Goal: Task Accomplishment & Management: Manage account settings

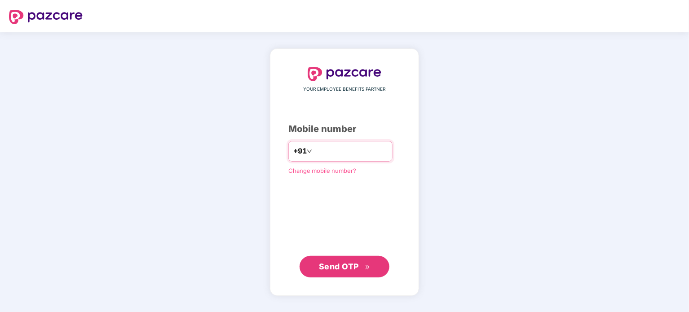
type input "**********"
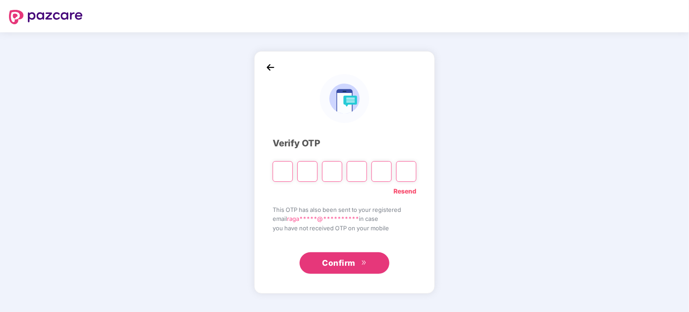
paste input "*"
type input "*"
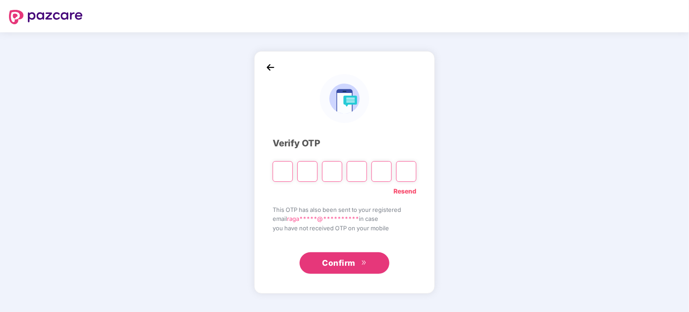
type input "*"
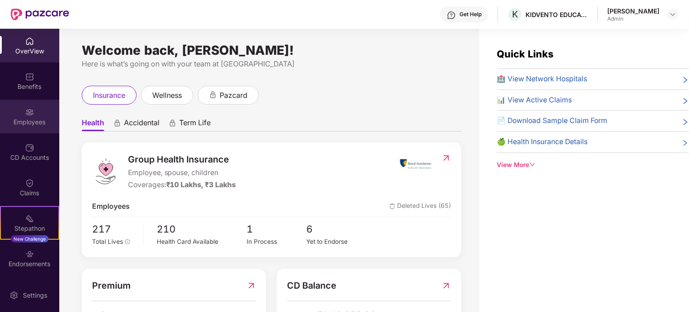
click at [28, 120] on div "Employees" at bounding box center [29, 122] width 59 height 9
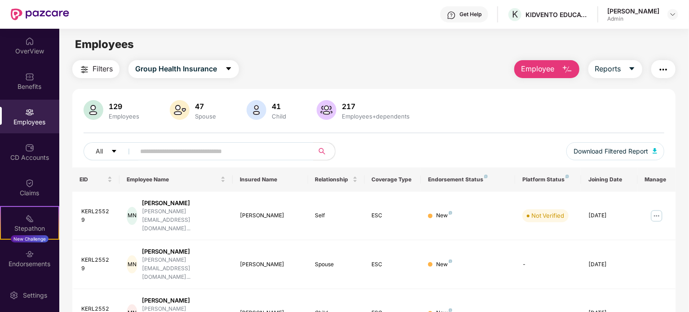
click at [557, 70] on button "Employee" at bounding box center [547, 69] width 65 height 18
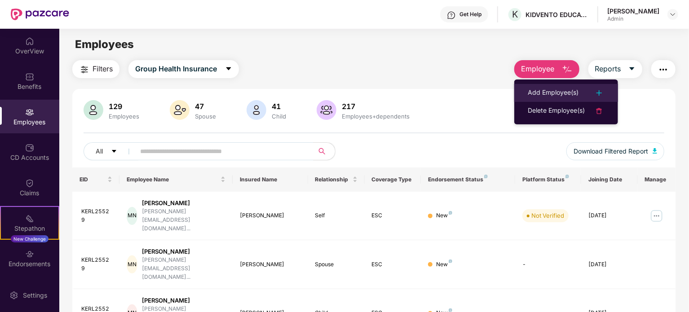
click at [563, 97] on div "Add Employee(s)" at bounding box center [553, 93] width 51 height 11
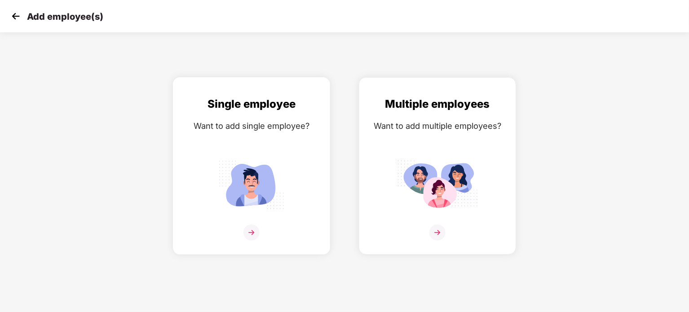
click at [272, 173] on img at bounding box center [251, 185] width 81 height 56
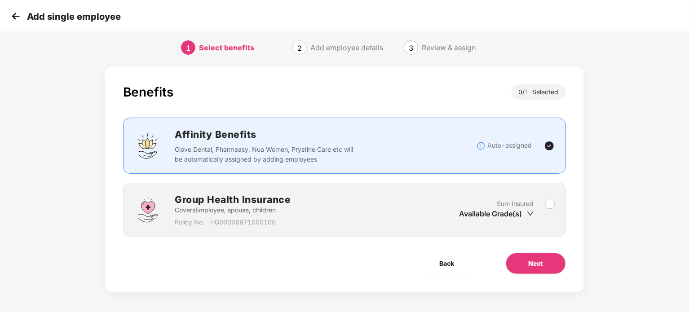
scroll to position [9, 0]
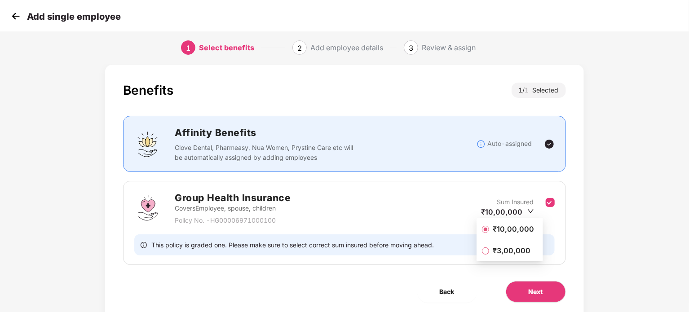
click at [524, 251] on span "₹3,00,000" at bounding box center [511, 251] width 45 height 10
click at [527, 287] on button "Next" at bounding box center [536, 292] width 60 height 22
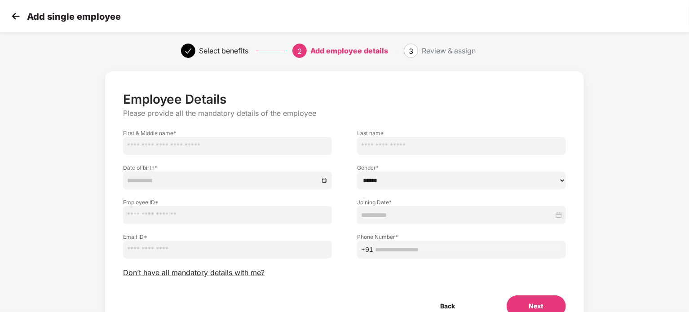
scroll to position [47, 0]
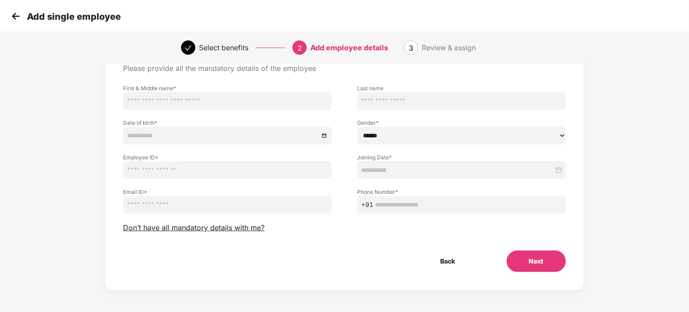
click at [542, 262] on button "Next" at bounding box center [536, 262] width 59 height 22
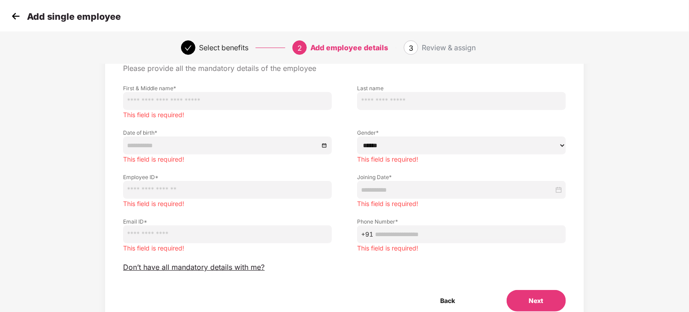
click at [15, 13] on img at bounding box center [15, 15] width 13 height 13
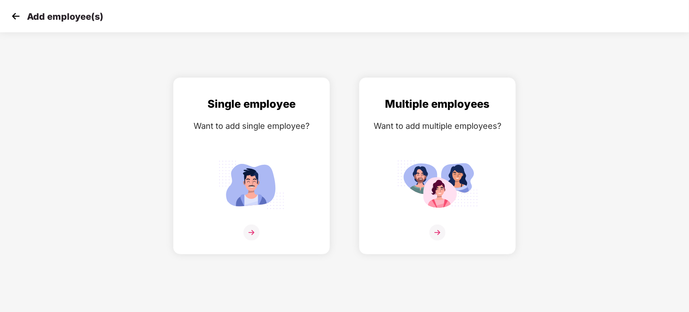
click at [13, 12] on img at bounding box center [15, 15] width 13 height 13
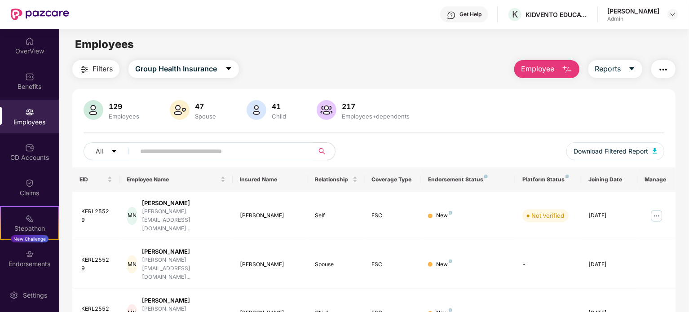
click at [49, 123] on div "Employees" at bounding box center [29, 122] width 59 height 9
click at [561, 69] on button "Employee" at bounding box center [547, 69] width 65 height 18
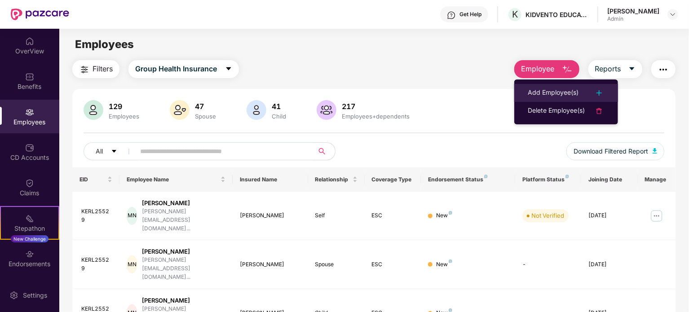
click at [556, 93] on div "Add Employee(s)" at bounding box center [553, 93] width 51 height 11
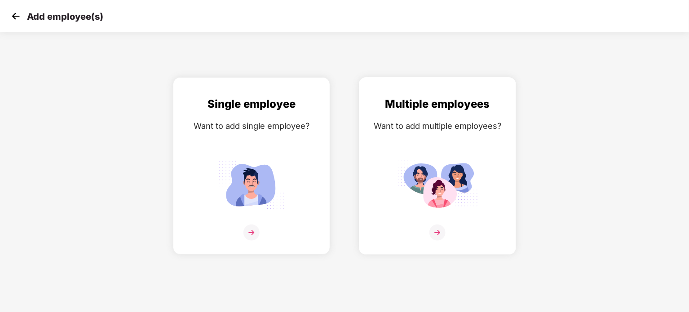
click at [448, 206] on img at bounding box center [437, 185] width 81 height 56
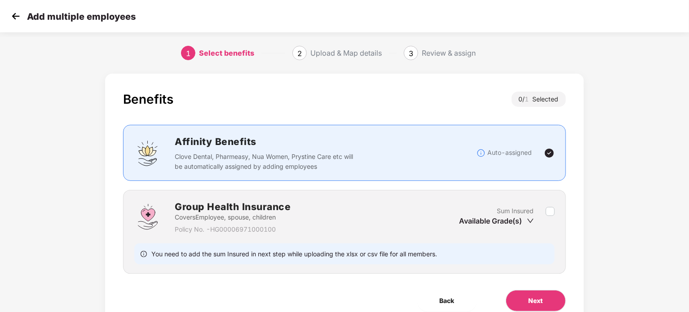
drag, startPoint x: 540, startPoint y: 218, endPoint x: 555, endPoint y: 212, distance: 16.4
click at [542, 217] on div "Sum Insured Available Grade(s)" at bounding box center [503, 217] width 86 height 22
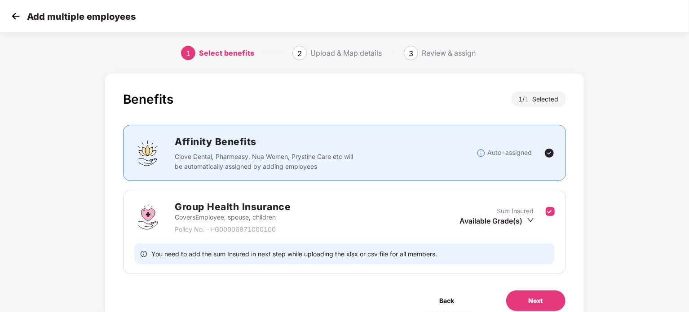
click at [526, 221] on div "Available Grade(s)" at bounding box center [497, 221] width 74 height 10
click at [492, 250] on span "₹3,00,000" at bounding box center [495, 250] width 38 height 9
click at [528, 217] on icon "down" at bounding box center [531, 220] width 7 height 7
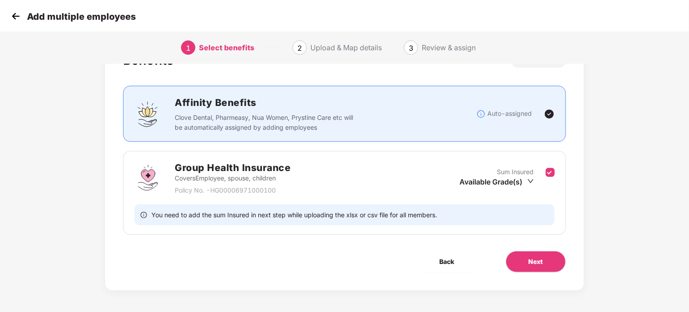
scroll to position [40, 0]
click at [534, 254] on button "Next" at bounding box center [536, 262] width 60 height 22
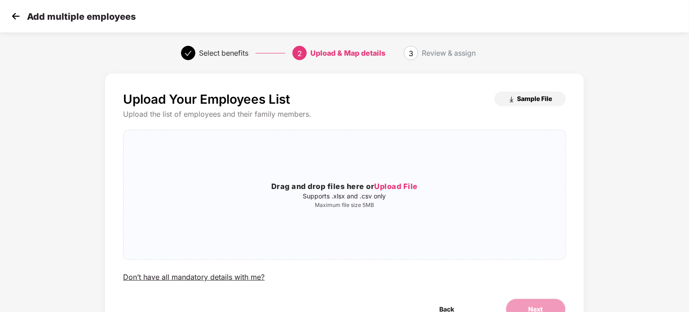
click at [532, 96] on span "Sample File" at bounding box center [535, 98] width 35 height 9
click at [384, 183] on span "Upload File" at bounding box center [396, 186] width 44 height 9
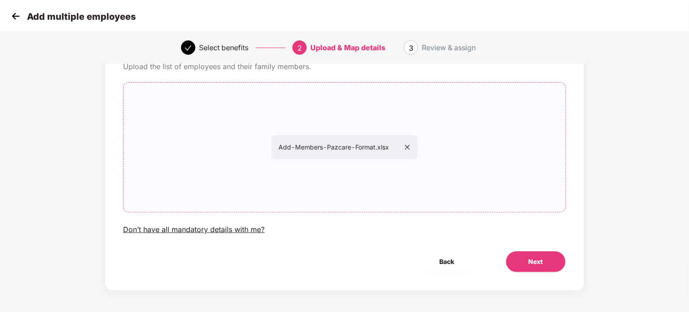
scroll to position [49, 0]
click at [543, 262] on span "Next" at bounding box center [536, 261] width 14 height 10
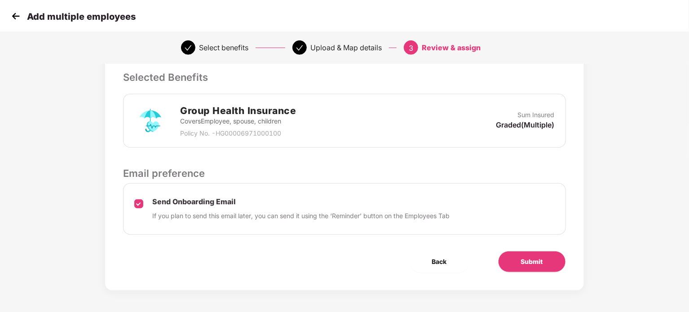
scroll to position [0, 0]
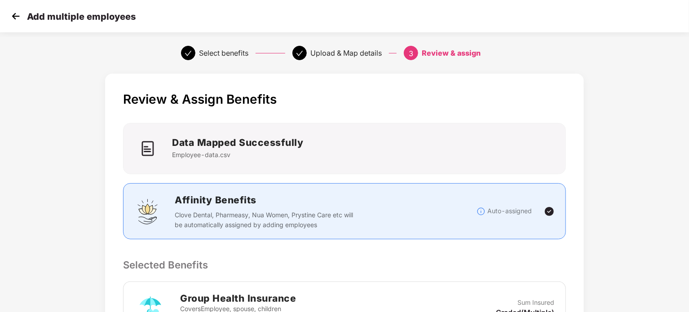
drag, startPoint x: 9, startPoint y: 17, endPoint x: 16, endPoint y: 18, distance: 7.7
click at [9, 17] on div "Add multiple employees" at bounding box center [344, 16] width 689 height 32
click at [18, 17] on img at bounding box center [15, 15] width 13 height 13
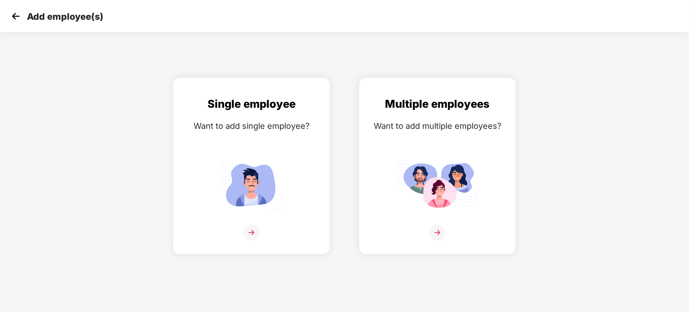
click at [22, 19] on img at bounding box center [15, 15] width 13 height 13
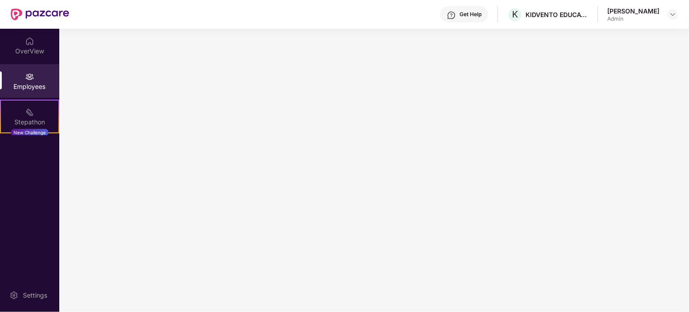
click at [33, 96] on div "Employees" at bounding box center [29, 81] width 59 height 34
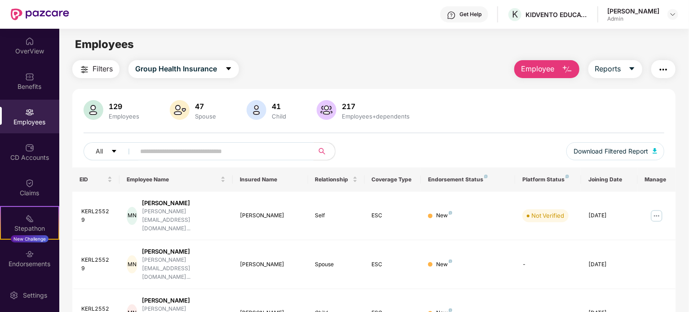
click at [183, 146] on input "text" at bounding box center [220, 151] width 161 height 13
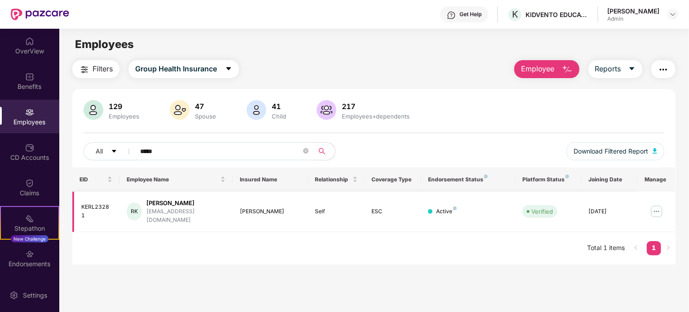
type input "*****"
click at [661, 209] on img at bounding box center [657, 211] width 14 height 14
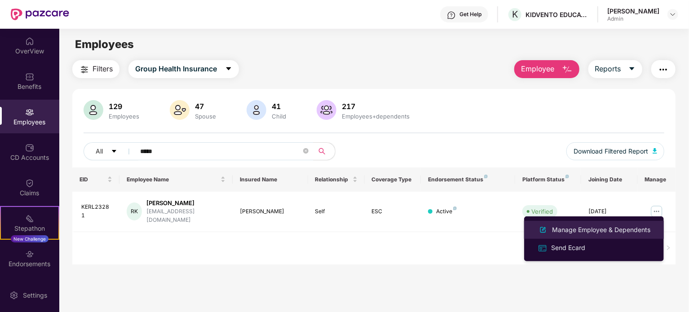
click at [631, 229] on div "Manage Employee & Dependents" at bounding box center [602, 230] width 102 height 10
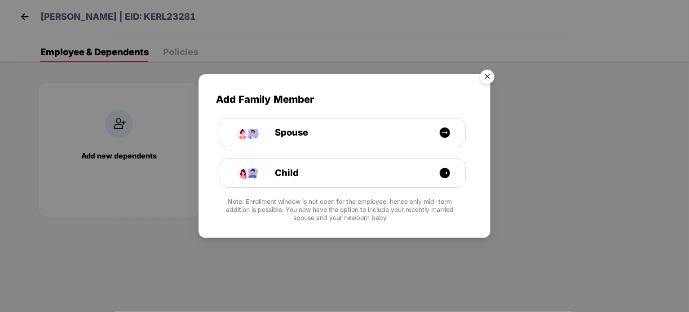
click at [493, 74] on img "Close" at bounding box center [487, 78] width 25 height 25
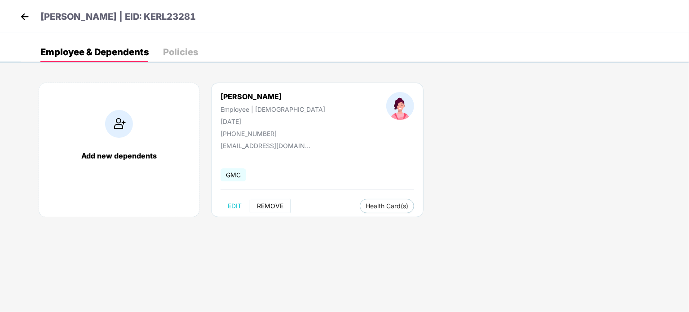
click at [281, 205] on span "REMOVE" at bounding box center [270, 206] width 27 height 7
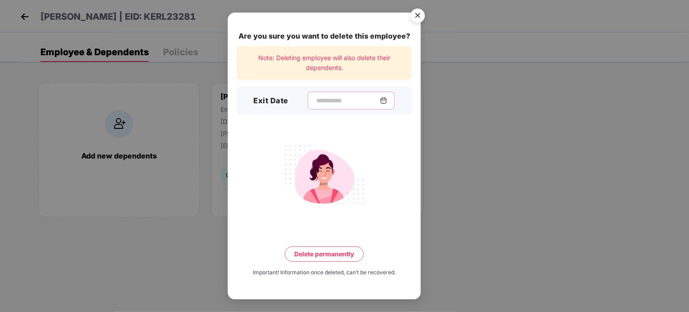
click at [315, 102] on input at bounding box center [347, 100] width 65 height 9
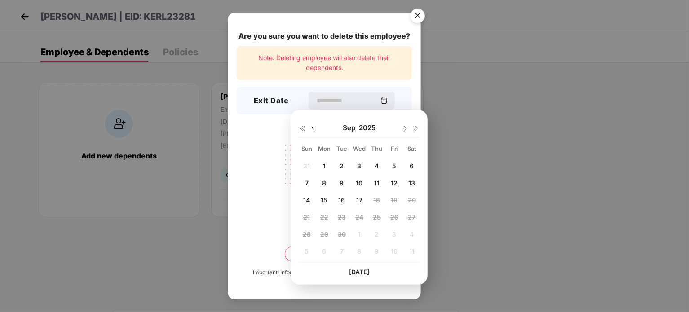
click at [363, 198] on div "17" at bounding box center [359, 200] width 13 height 13
type input "**********"
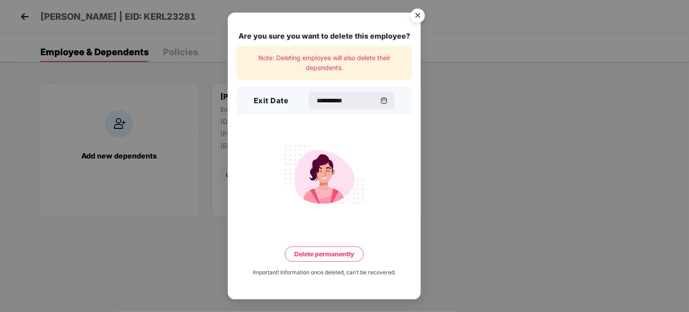
click at [413, 19] on img "Close" at bounding box center [417, 16] width 25 height 25
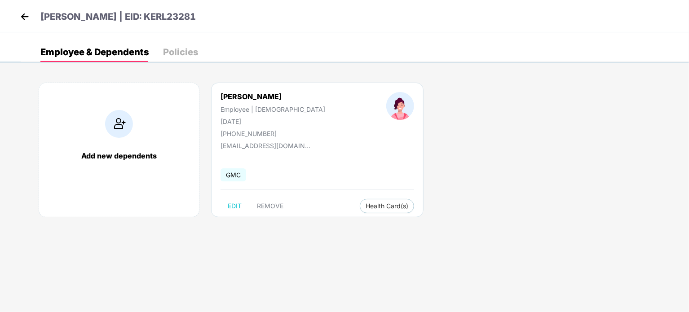
click at [20, 16] on img at bounding box center [24, 16] width 13 height 13
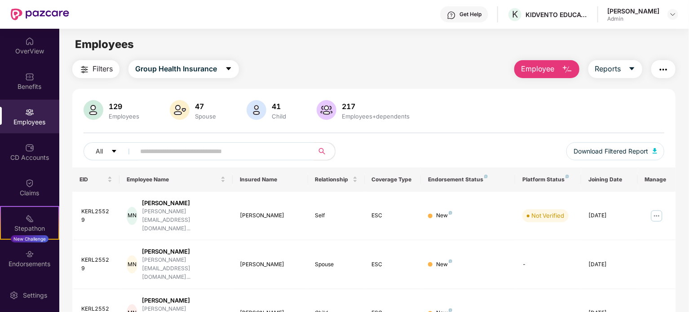
click at [227, 146] on input "text" at bounding box center [220, 151] width 161 height 13
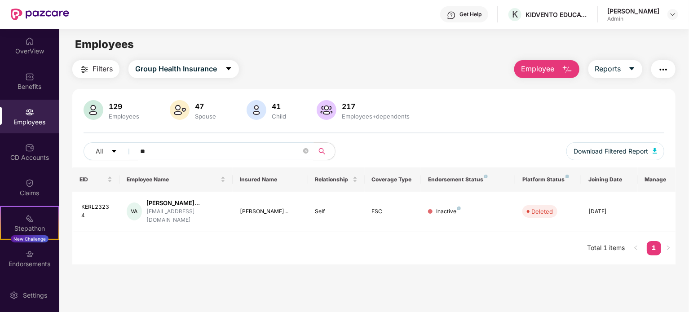
type input "*"
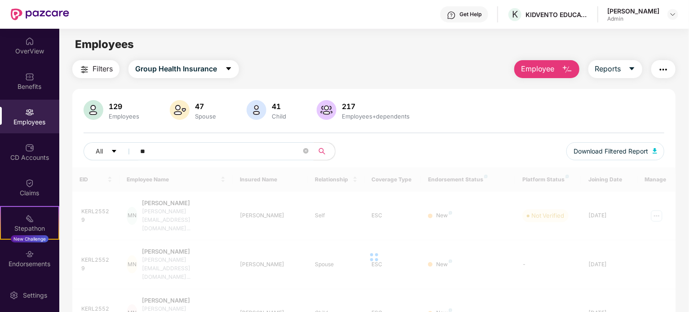
type input "*"
click at [211, 156] on input "text" at bounding box center [220, 151] width 161 height 13
click at [27, 112] on img at bounding box center [29, 112] width 9 height 9
click at [224, 150] on input "text" at bounding box center [220, 151] width 161 height 13
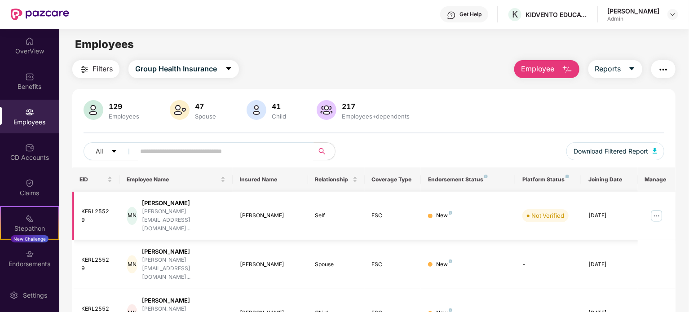
click at [653, 209] on img at bounding box center [657, 216] width 14 height 14
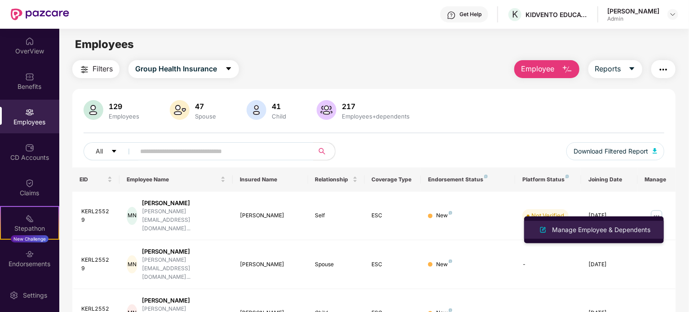
click at [608, 227] on div "Manage Employee & Dependents" at bounding box center [602, 230] width 102 height 10
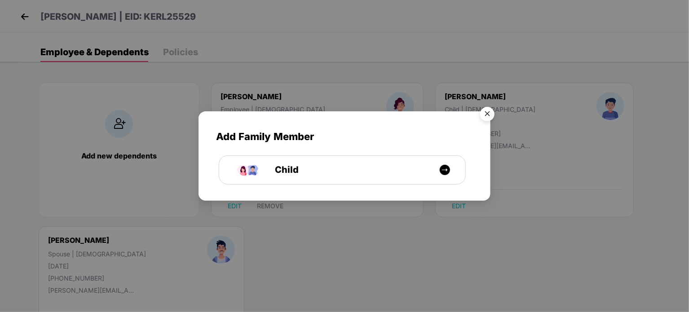
drag, startPoint x: 493, startPoint y: 112, endPoint x: 507, endPoint y: 128, distance: 21.4
click at [493, 112] on img "Close" at bounding box center [487, 115] width 25 height 25
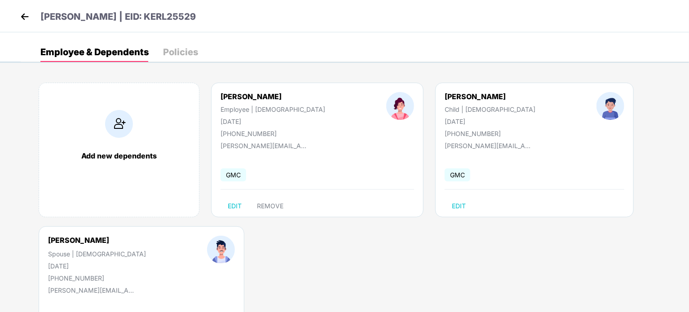
scroll to position [71, 0]
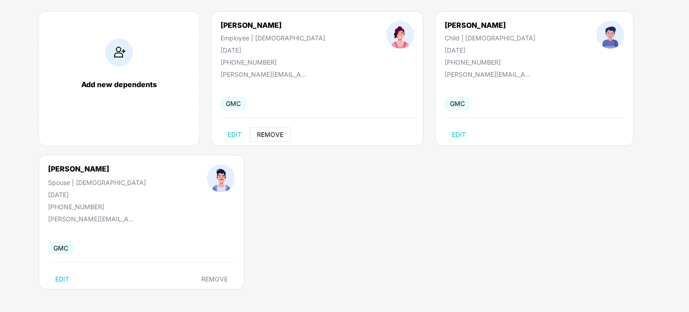
click at [278, 138] on span "REMOVE" at bounding box center [270, 134] width 27 height 7
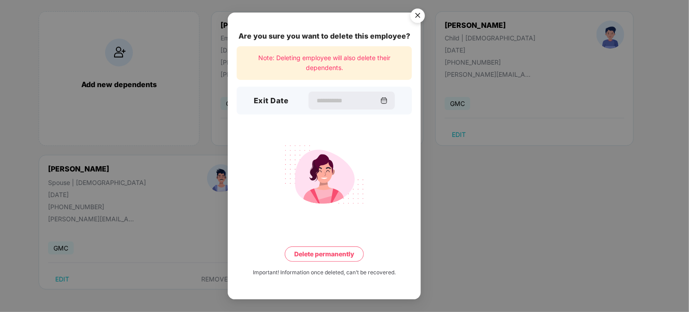
click at [418, 15] on img "Close" at bounding box center [417, 16] width 25 height 25
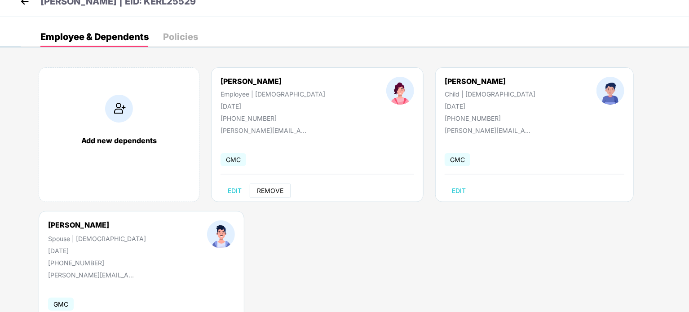
scroll to position [0, 0]
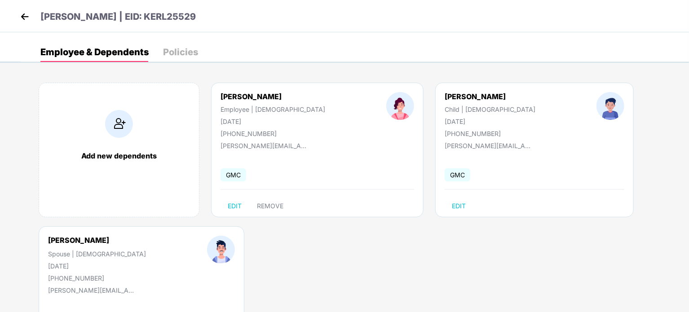
click at [16, 14] on div "Megha Naveen | EID: KERL25529" at bounding box center [344, 16] width 689 height 32
click at [18, 14] on img at bounding box center [24, 16] width 13 height 13
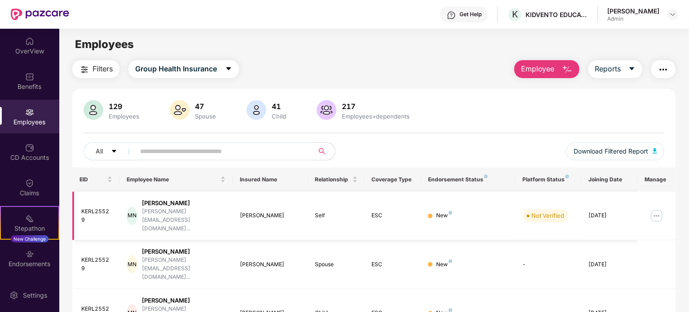
click at [656, 209] on img at bounding box center [657, 216] width 14 height 14
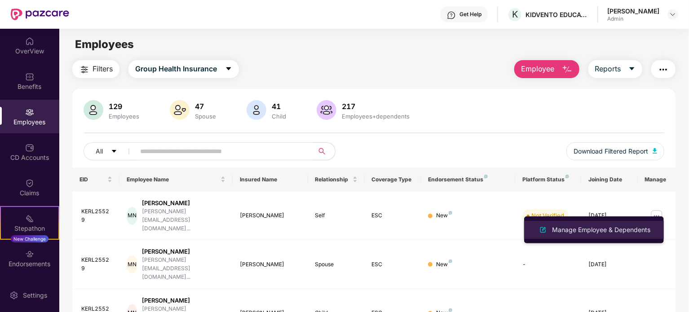
click at [615, 230] on div "Manage Employee & Dependents" at bounding box center [602, 230] width 102 height 10
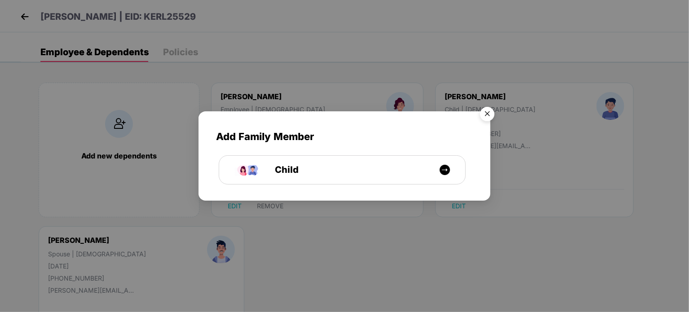
click at [492, 111] on img "Close" at bounding box center [487, 115] width 25 height 25
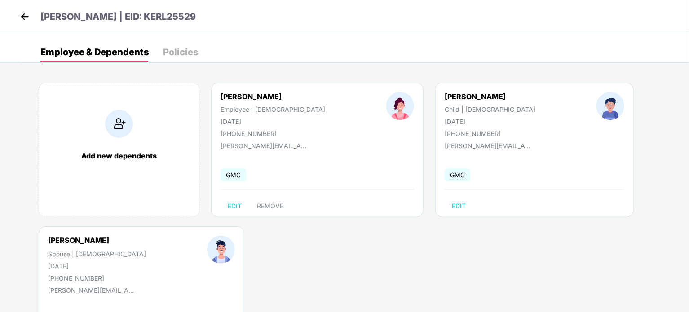
click at [125, 123] on img at bounding box center [119, 124] width 28 height 28
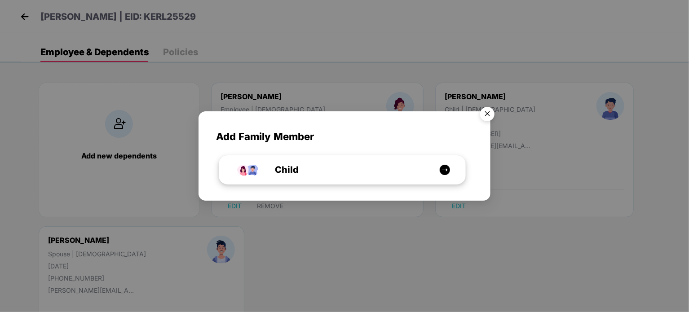
click at [370, 167] on div "Child" at bounding box center [347, 170] width 185 height 14
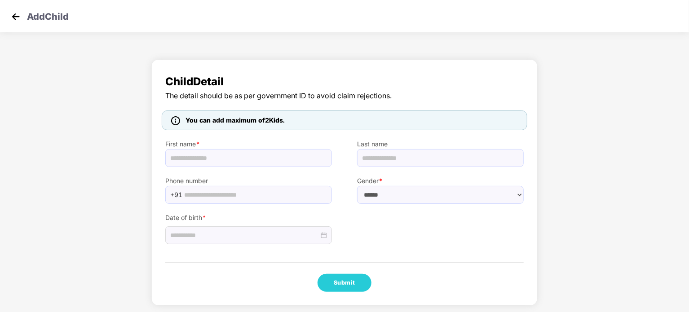
click at [21, 16] on img at bounding box center [15, 16] width 13 height 13
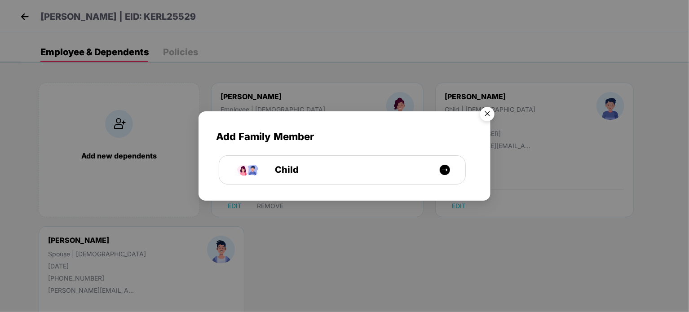
click at [487, 113] on img "Close" at bounding box center [487, 115] width 25 height 25
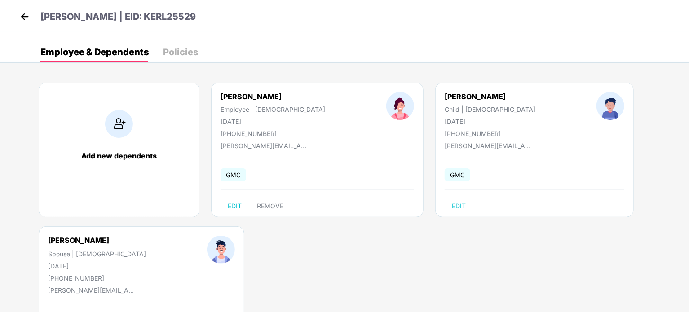
click at [23, 18] on img at bounding box center [24, 16] width 13 height 13
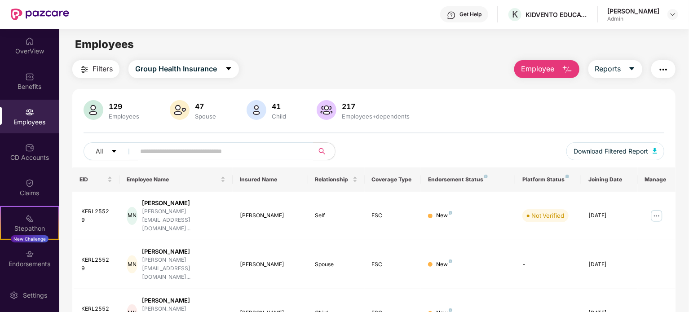
click at [663, 15] on div "Ragapriya Koduri Admin" at bounding box center [643, 15] width 71 height 16
click at [669, 16] on div at bounding box center [673, 14] width 11 height 11
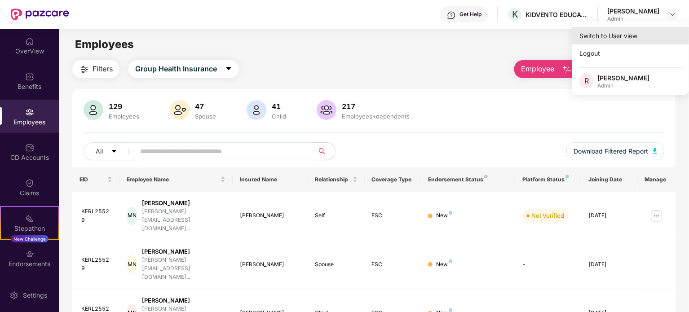
click at [638, 34] on div "Switch to User view" at bounding box center [631, 36] width 117 height 18
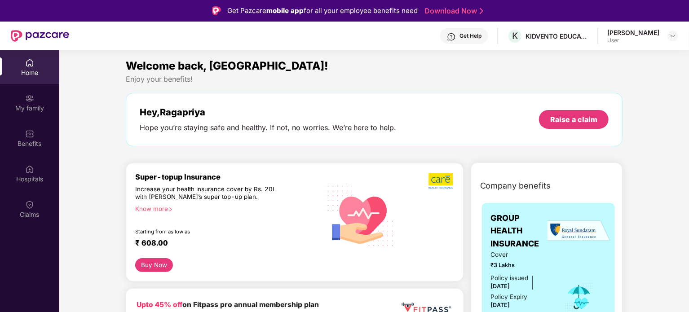
click at [679, 34] on header "Get Help K KIDVENTO EDUCATION AND RESEARCH PRIVATE LIMITED Ragapriya Koduri User" at bounding box center [344, 36] width 689 height 29
click at [676, 34] on img at bounding box center [673, 35] width 7 height 7
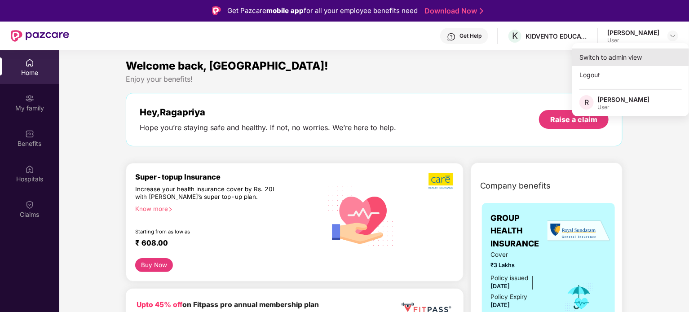
click at [638, 57] on div "Switch to admin view" at bounding box center [631, 58] width 117 height 18
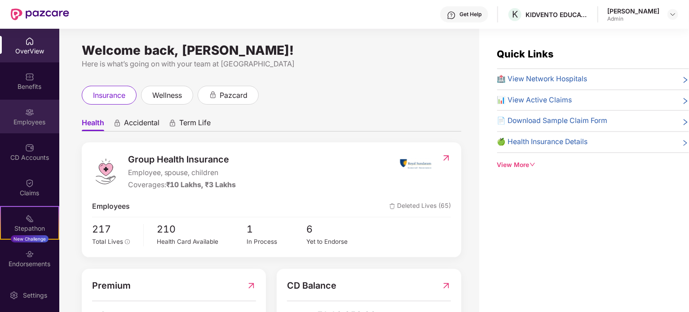
click at [31, 121] on div "Employees" at bounding box center [29, 122] width 59 height 9
